Goal: Find specific page/section: Find specific page/section

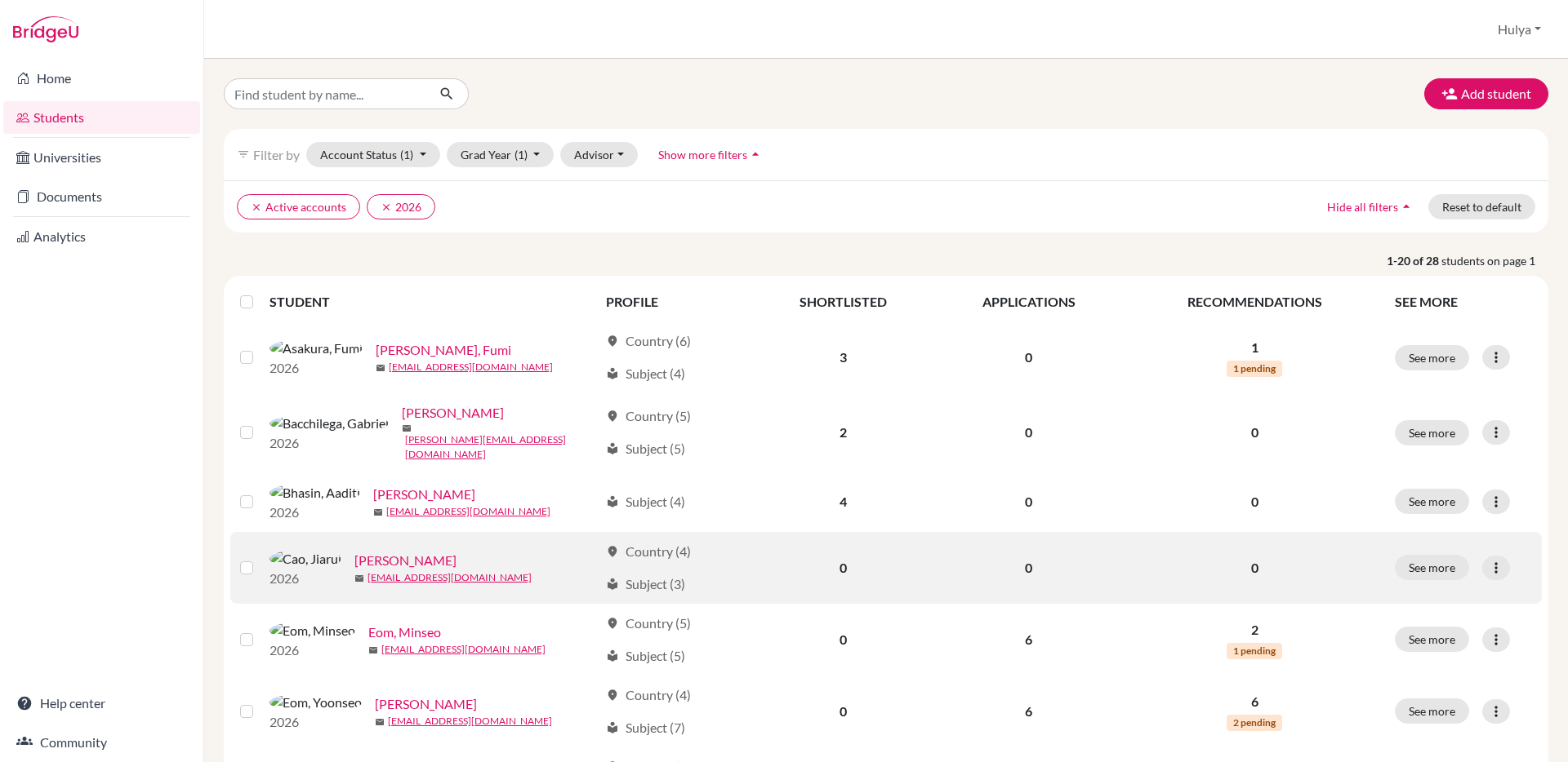
click at [364, 563] on link "[PERSON_NAME]" at bounding box center [406, 561] width 102 height 20
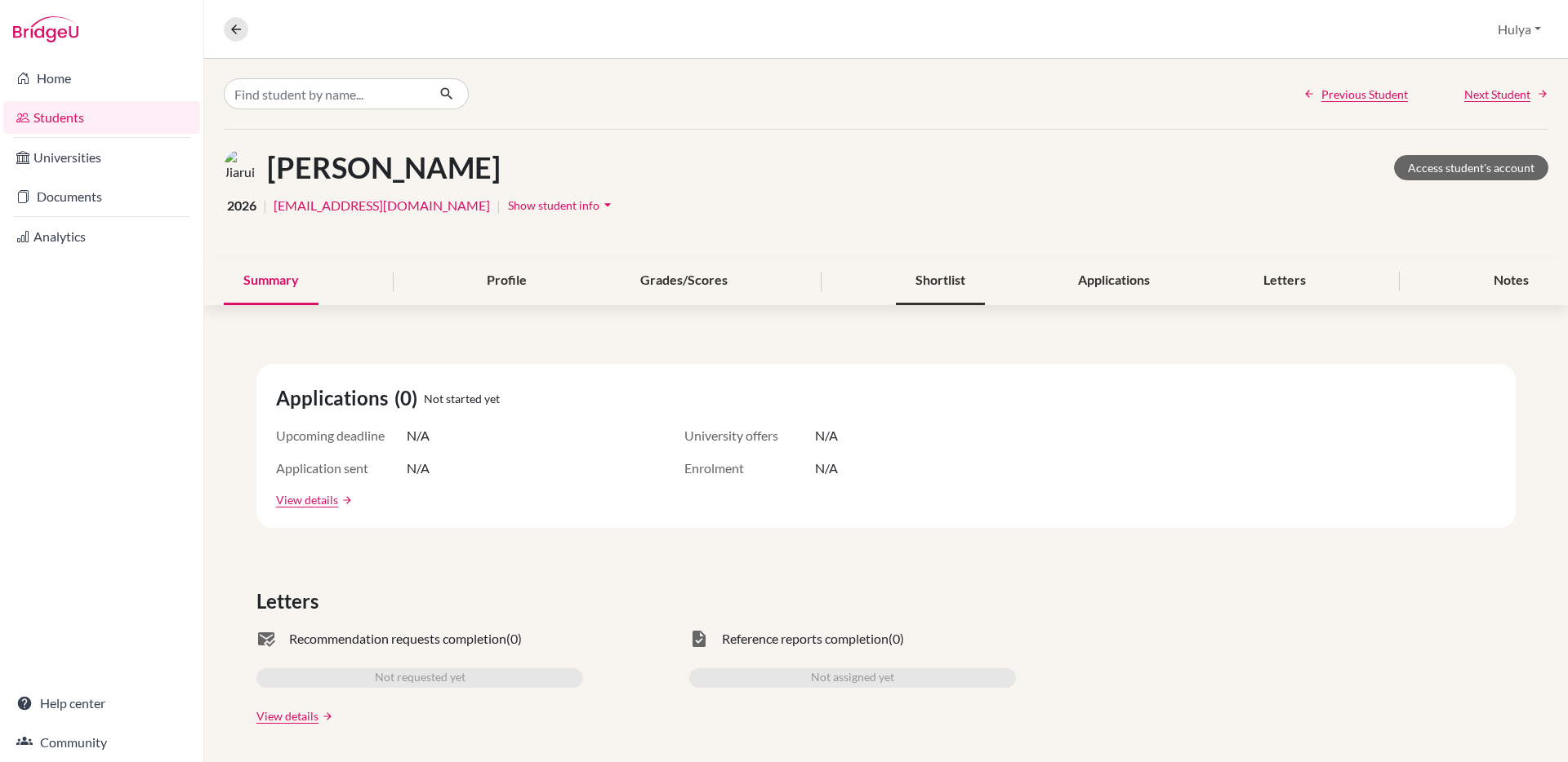
click at [922, 271] on div "Shortlist" at bounding box center [940, 281] width 89 height 48
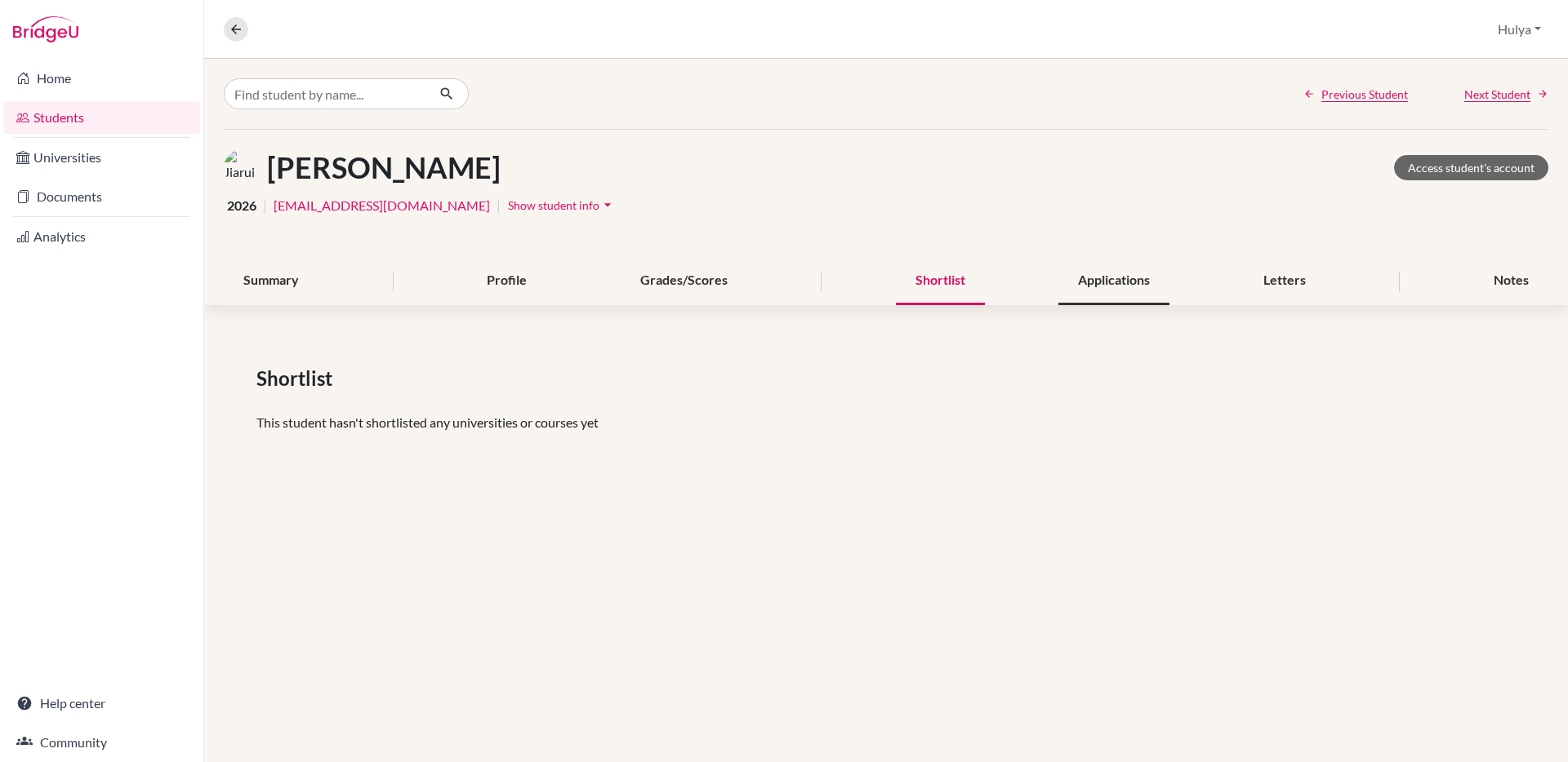
click at [1065, 272] on div "Applications" at bounding box center [1113, 281] width 111 height 48
click at [930, 306] on div "Previous Student Next Student [PERSON_NAME] Access student's account 2026 | [EM…" at bounding box center [885, 272] width 1363 height 426
click at [933, 283] on div "Shortlist" at bounding box center [940, 281] width 89 height 48
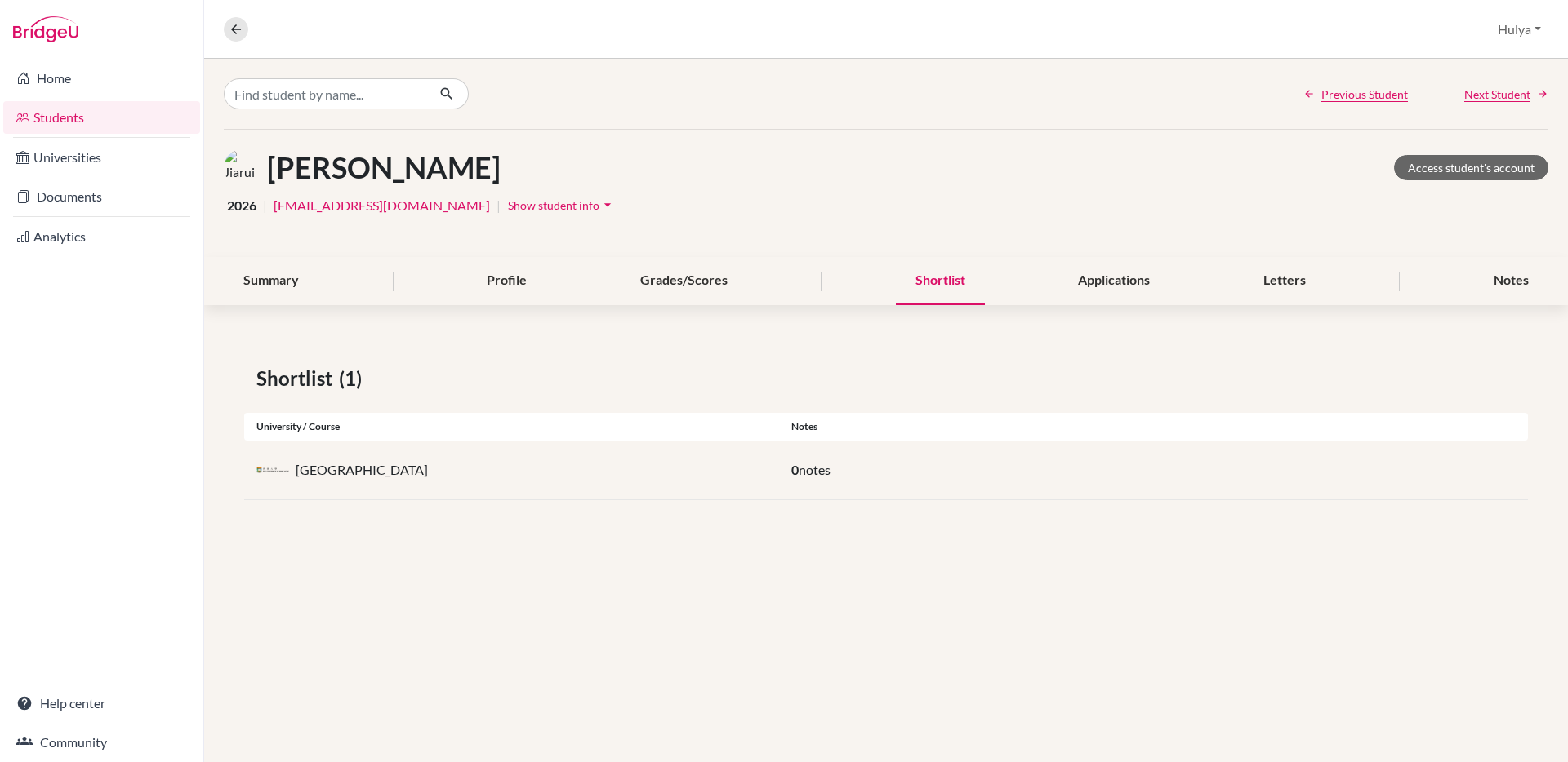
click at [927, 194] on div "2026 | jiarui.cao@marist.ac.jp | Show student info arrow_drop_down" at bounding box center [886, 206] width 1324 height 25
